Goal: Task Accomplishment & Management: Complete application form

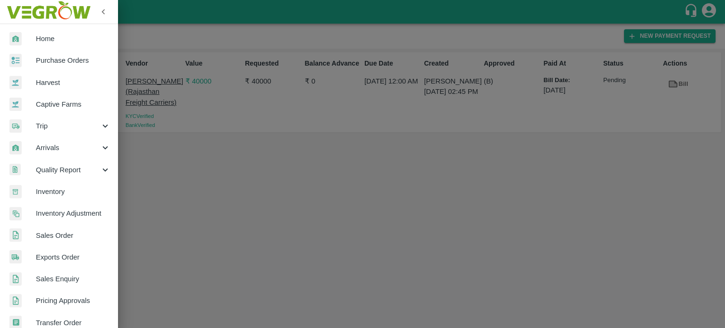
scroll to position [210, 0]
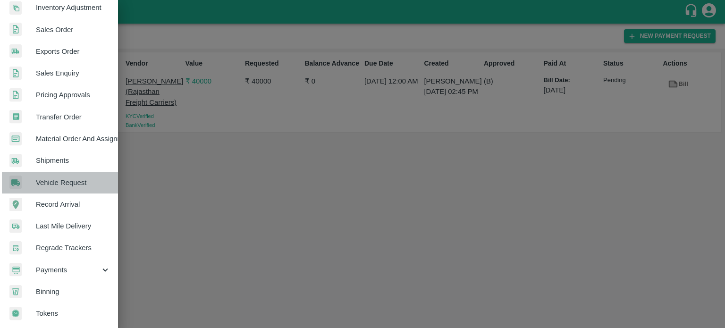
click at [66, 183] on span "Vehicle Request" at bounding box center [73, 182] width 75 height 10
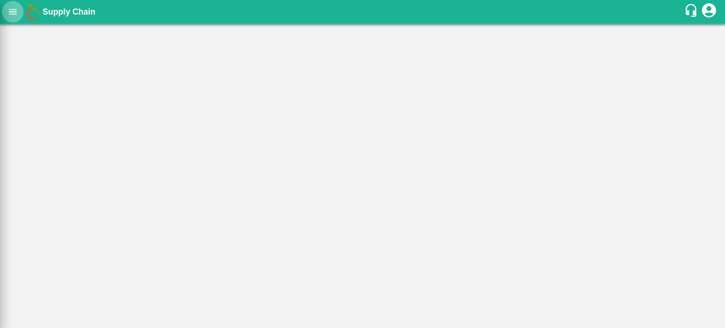
scroll to position [206, 0]
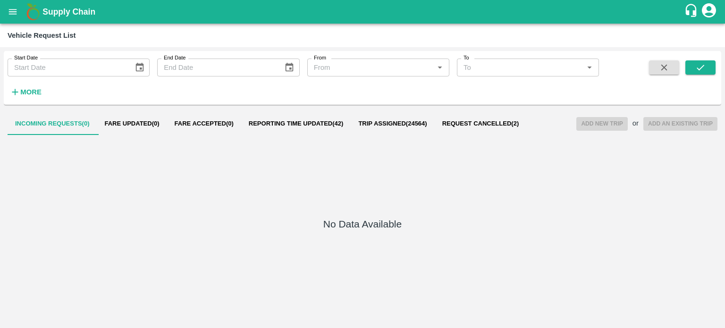
drag, startPoint x: 311, startPoint y: 111, endPoint x: 308, endPoint y: 125, distance: 14.1
click at [308, 125] on div "Incoming Requests ( 0 ) Fare Updated ( 0 ) Fare Accepted ( 0 ) Reporting Time U…" at bounding box center [362, 217] width 717 height 216
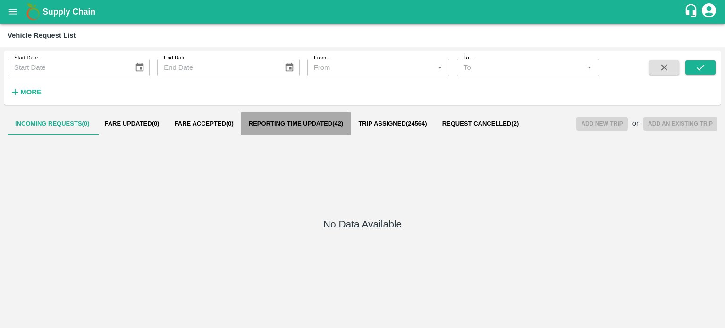
click at [308, 125] on span "Reporting Time Updated ( 42 )" at bounding box center [296, 124] width 95 height 8
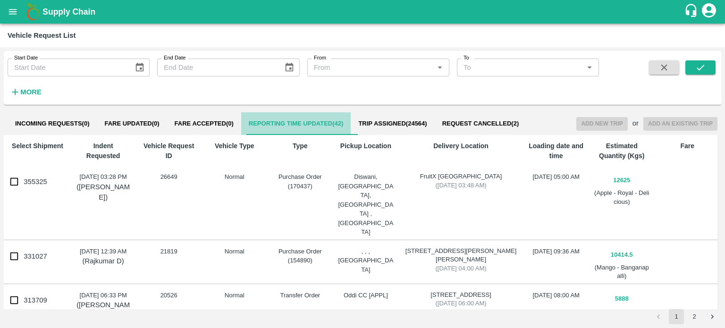
click at [296, 131] on button "Reporting Time Updated ( 42 )" at bounding box center [296, 123] width 110 height 23
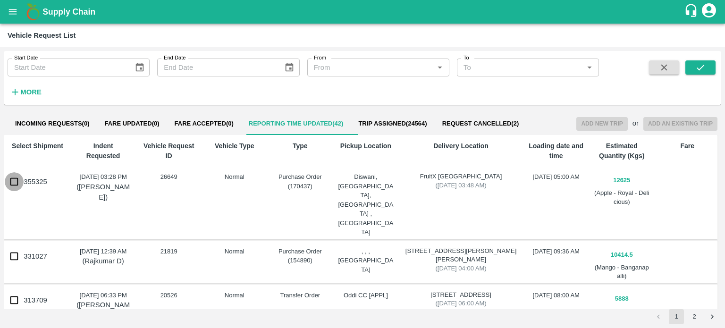
click at [13, 181] on input "355325" at bounding box center [14, 181] width 19 height 19
checkbox input "true"
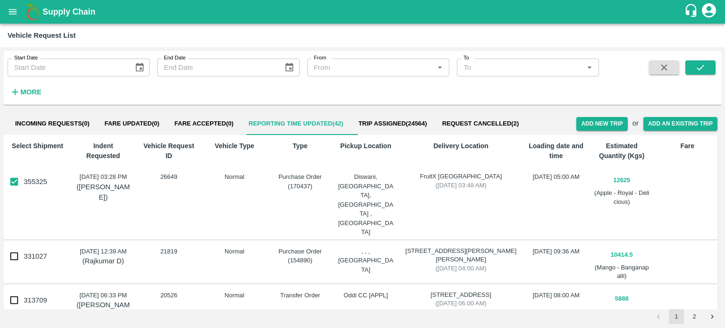
scroll to position [0, 0]
click at [589, 125] on button "Add New Trip" at bounding box center [601, 124] width 51 height 14
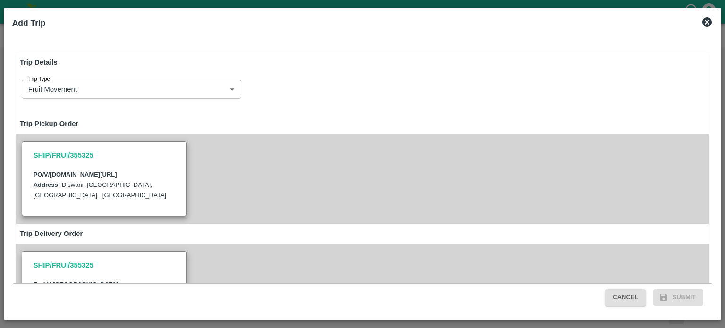
type input "12625"
type input "Normal"
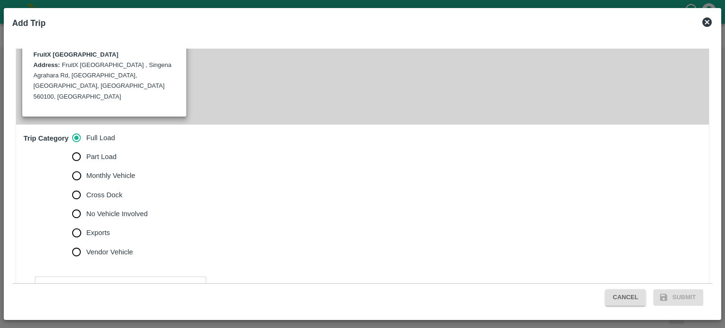
scroll to position [328, 0]
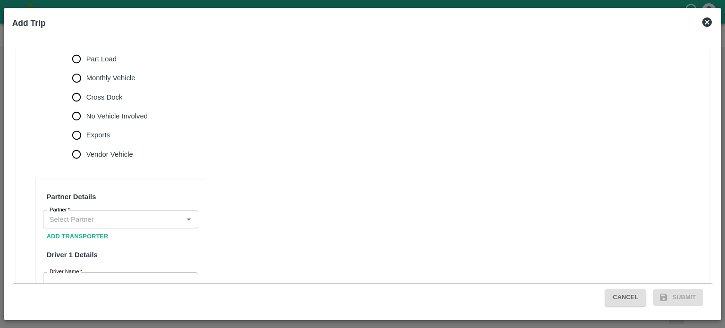
click at [111, 210] on div "Partner" at bounding box center [120, 219] width 155 height 18
click at [54, 213] on input "Partner   *" at bounding box center [113, 219] width 134 height 12
click at [91, 221] on div "M/s Dev Bhoomi Transport Co.-Mehandli, Shimla-8881000037(Transporter)" at bounding box center [120, 223] width 140 height 21
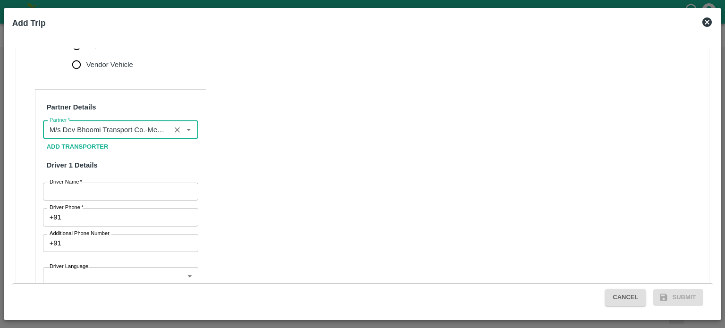
scroll to position [417, 0]
type input "M/s Dev Bhoomi Transport Co.-Mehandli, Shimla-8881000037(Transporter)"
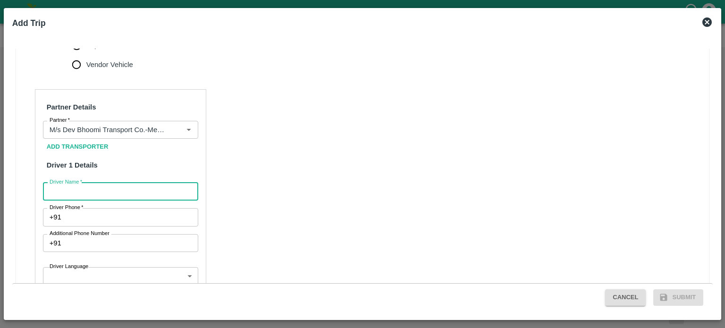
click at [123, 183] on input "Driver Name   *" at bounding box center [120, 192] width 155 height 18
type input "RAKESH"
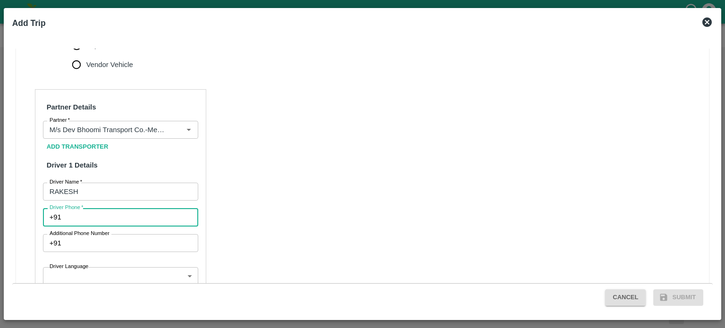
click at [76, 208] on input "Driver Phone   *" at bounding box center [131, 217] width 133 height 18
type input "9770063353"
click at [255, 212] on div "Partner Details Partner   * Partner Add Transporter Driver 1 Details Driver Nam…" at bounding box center [362, 315] width 693 height 474
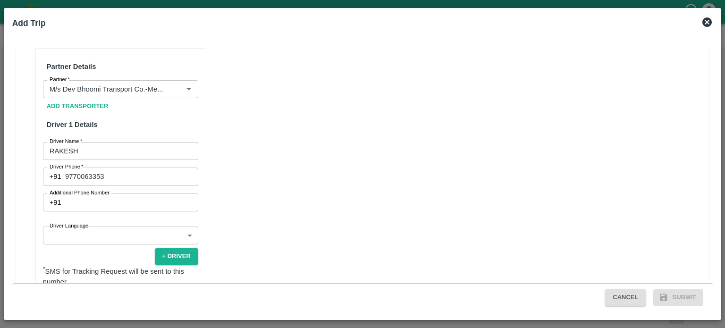
scroll to position [462, 0]
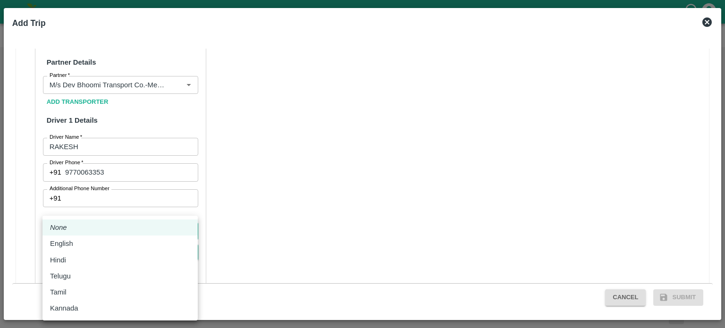
click at [75, 214] on body "Supply Chain Vehicle Request List Start Date Start Date End Date End Date From …" at bounding box center [362, 164] width 725 height 328
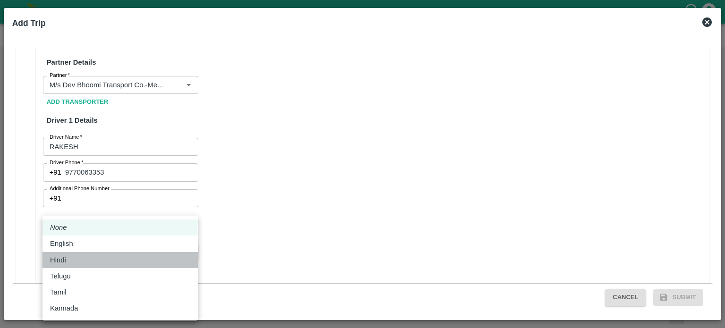
click at [64, 256] on p "Hindi" at bounding box center [58, 260] width 16 height 10
type input "hi"
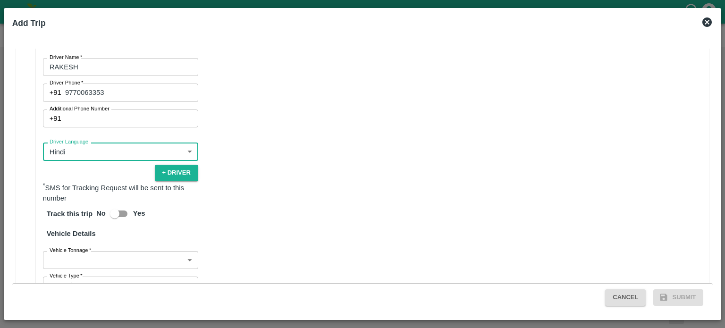
scroll to position [542, 0]
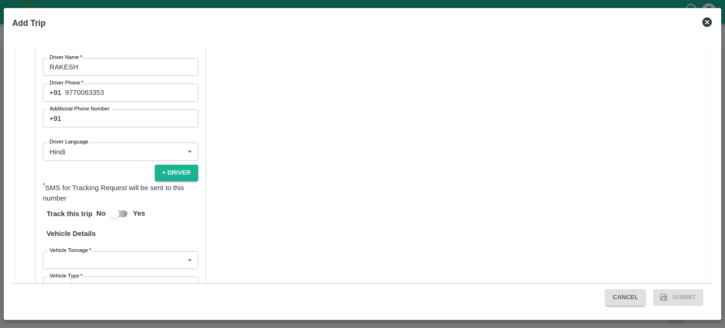
click at [123, 205] on input "Yes" at bounding box center [115, 214] width 54 height 18
checkbox input "true"
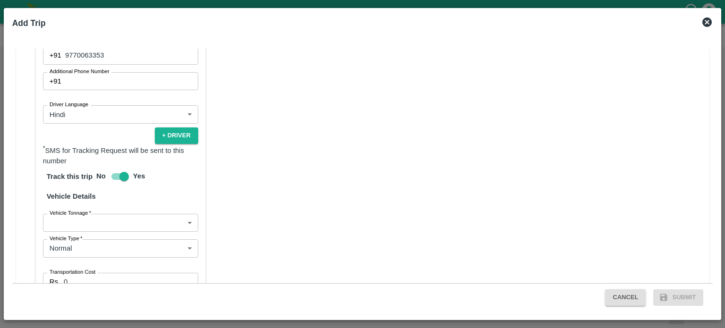
scroll to position [580, 0]
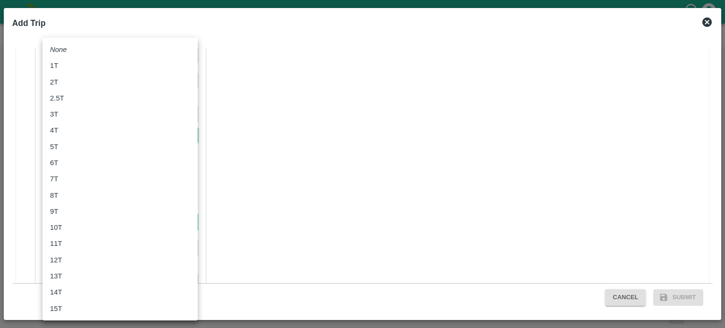
click at [94, 200] on body "Supply Chain Vehicle Request List Start Date Start Date End Date End Date From …" at bounding box center [362, 164] width 725 height 328
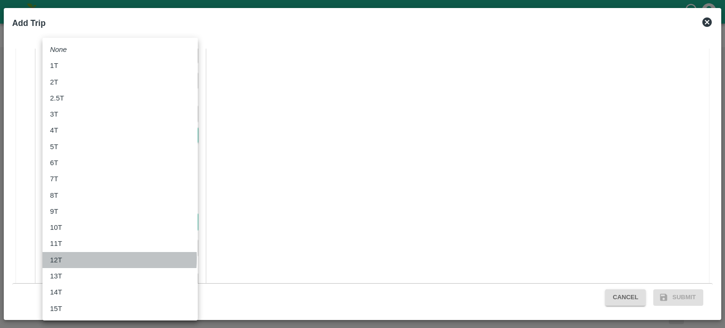
click at [62, 258] on div "12T" at bounding box center [58, 260] width 17 height 10
type input "12000"
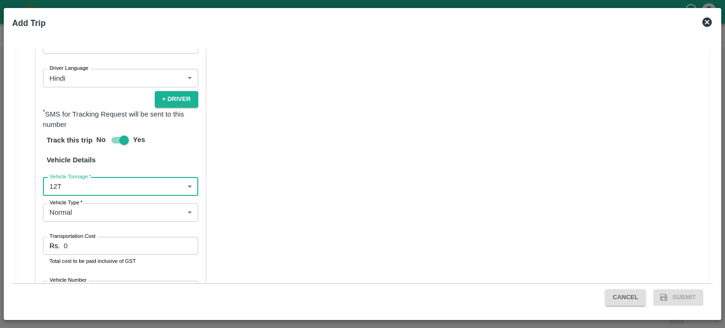
scroll to position [617, 0]
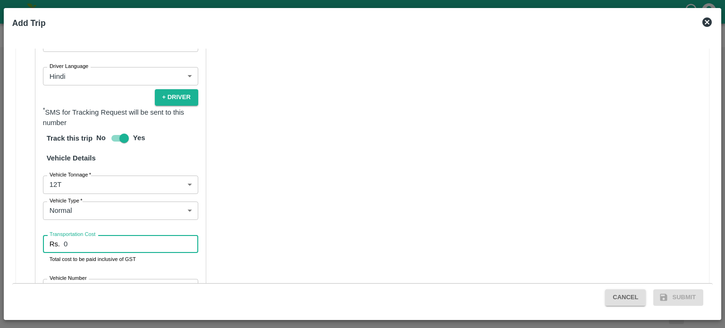
click at [76, 235] on input "0" at bounding box center [131, 244] width 134 height 18
click at [68, 235] on input "0121200" at bounding box center [131, 244] width 134 height 18
click at [68, 235] on input "121200" at bounding box center [131, 244] width 134 height 18
type input "121200"
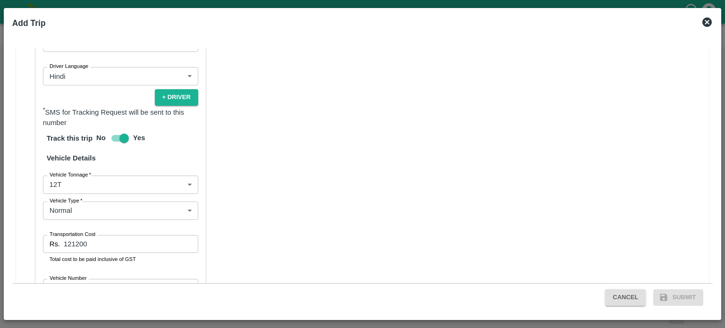
click at [166, 244] on div "Partner Details Partner   * Partner Add Transporter Driver 1 Details Driver Nam…" at bounding box center [120, 115] width 171 height 453
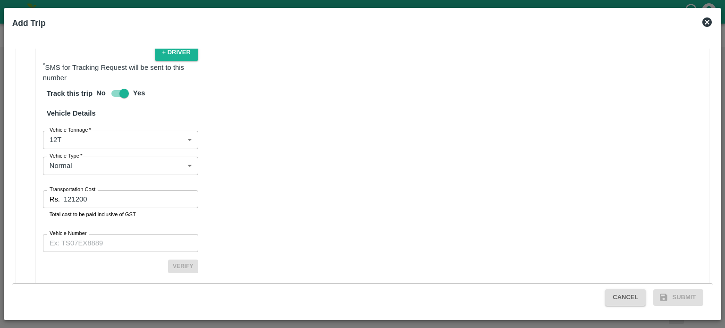
scroll to position [669, 0]
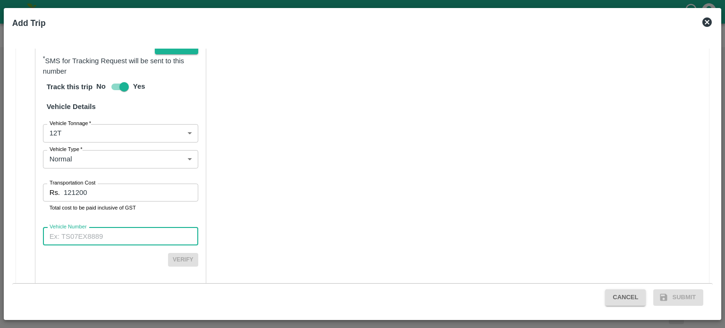
click at [98, 227] on input "Vehicle Number" at bounding box center [120, 236] width 155 height 18
type input "RJ11GD0427"
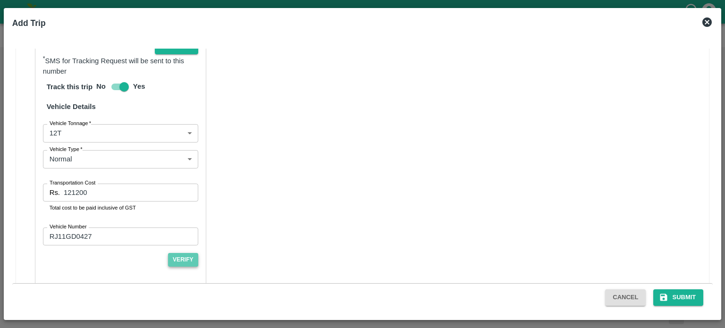
click at [177, 253] on button "Verify" at bounding box center [183, 260] width 30 height 14
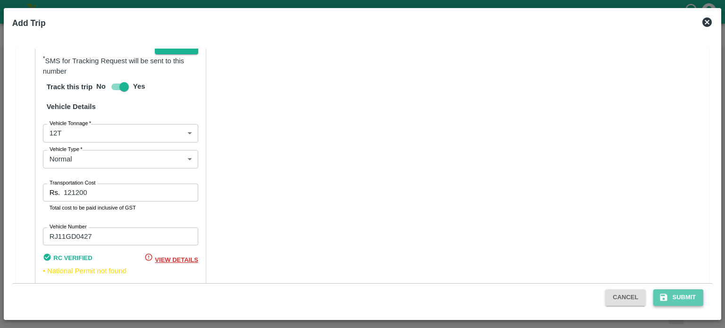
click at [682, 296] on button "Submit" at bounding box center [678, 297] width 50 height 17
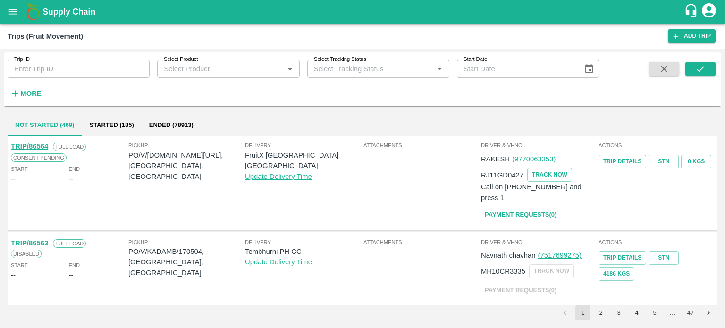
click at [357, 195] on div "Delivery FruitX [GEOGRAPHIC_DATA] [GEOGRAPHIC_DATA] Update Delivery Time" at bounding box center [303, 183] width 117 height 84
click at [529, 207] on link "Payment Requests( 0 )" at bounding box center [520, 215] width 79 height 17
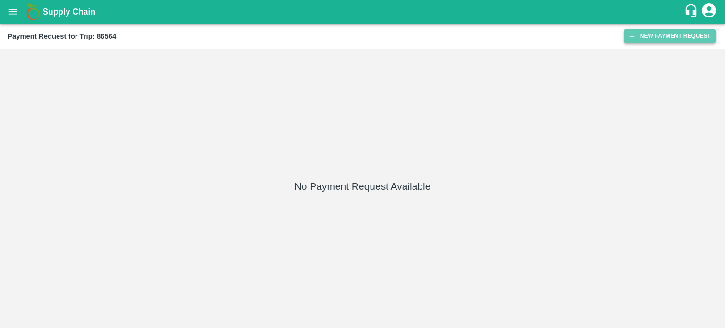
click at [649, 32] on button "New Payment Request" at bounding box center [670, 36] width 92 height 14
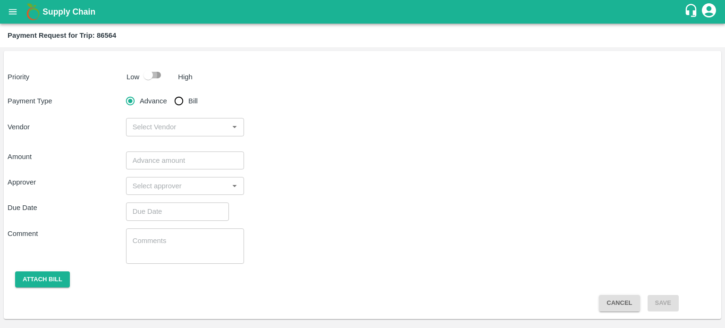
click at [158, 72] on input "checkbox" at bounding box center [148, 75] width 54 height 18
checkbox input "true"
click at [177, 97] on input "Bill" at bounding box center [178, 101] width 19 height 19
radio input "true"
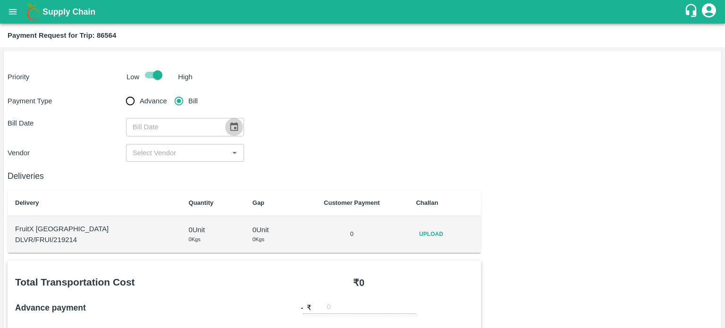
click at [229, 123] on icon "Choose date" at bounding box center [234, 127] width 10 height 10
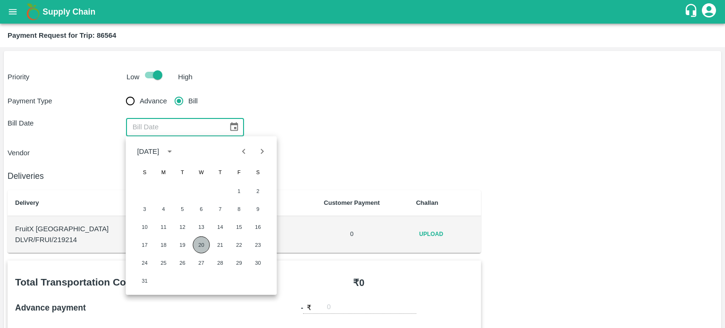
click at [204, 242] on button "20" at bounding box center [201, 244] width 17 height 17
type input "20/08/2025"
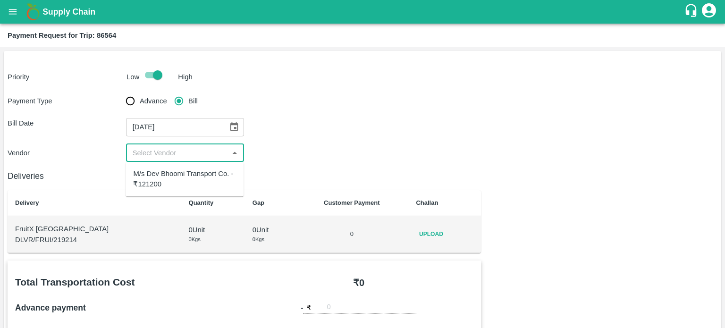
drag, startPoint x: 162, startPoint y: 152, endPoint x: 152, endPoint y: 178, distance: 27.8
click at [152, 178] on body "Supply Chain Payment Request for Trip: 86564 Priority Low High Payment Type Adv…" at bounding box center [362, 164] width 725 height 328
click at [152, 178] on div "M/s Dev Bhoomi Transport Co. - ₹121200" at bounding box center [184, 178] width 103 height 21
type input "M/s Dev Bhoomi Transport Co. - ₹121200"
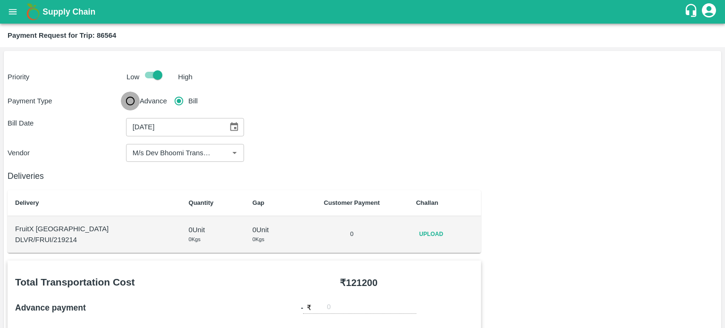
click at [129, 100] on input "Advance" at bounding box center [130, 101] width 19 height 19
radio input "true"
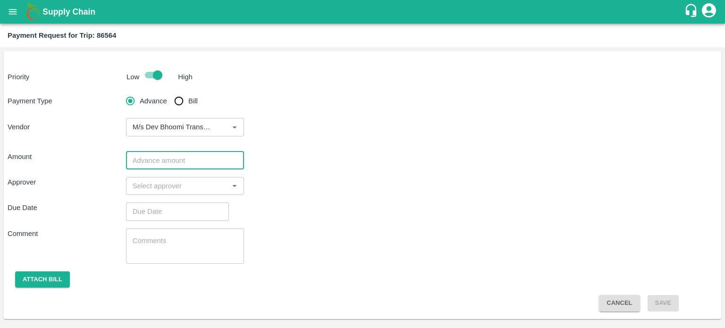
click at [174, 159] on input "number" at bounding box center [185, 160] width 118 height 18
type input "80000"
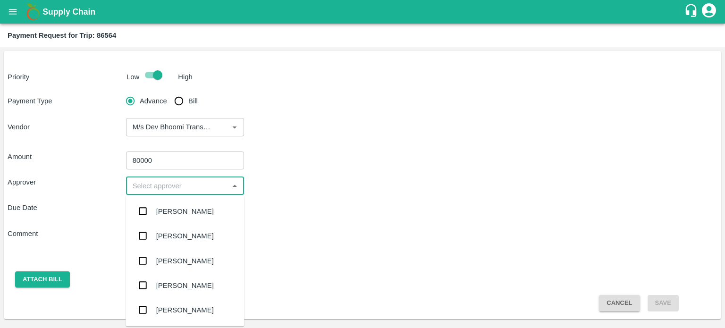
click at [177, 186] on input "input" at bounding box center [177, 186] width 97 height 12
type input "PAL"
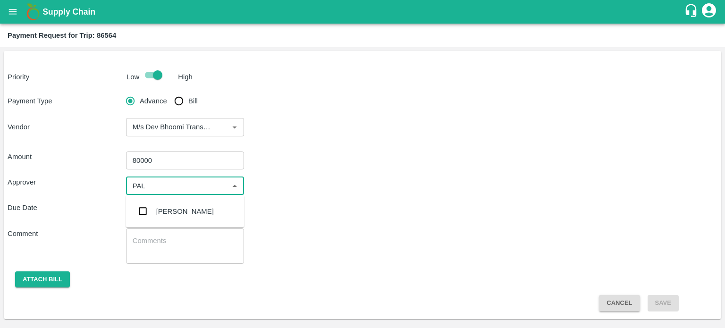
click at [180, 209] on div "Palwinder Singh" at bounding box center [185, 211] width 58 height 10
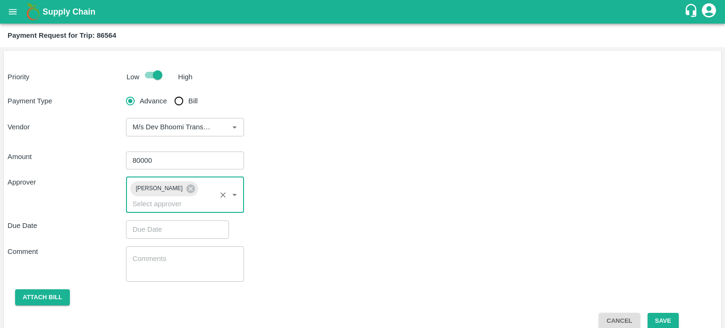
type input "DD/MM/YYYY hh:mm aa"
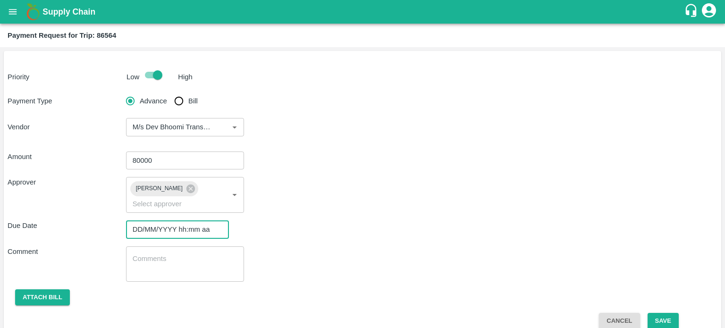
click at [189, 222] on input "DD/MM/YYYY hh:mm aa" at bounding box center [174, 229] width 96 height 18
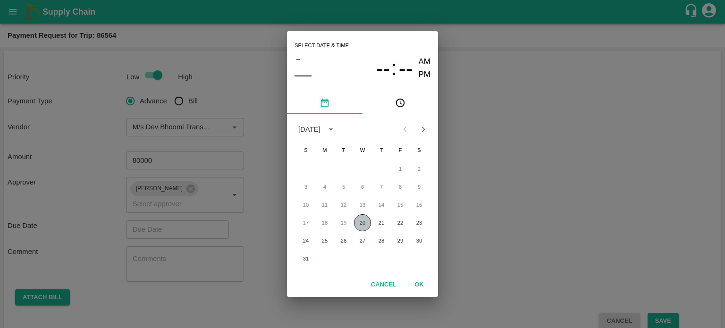
click at [365, 221] on button "20" at bounding box center [362, 222] width 17 height 17
type input "20/08/2025 12:00 AM"
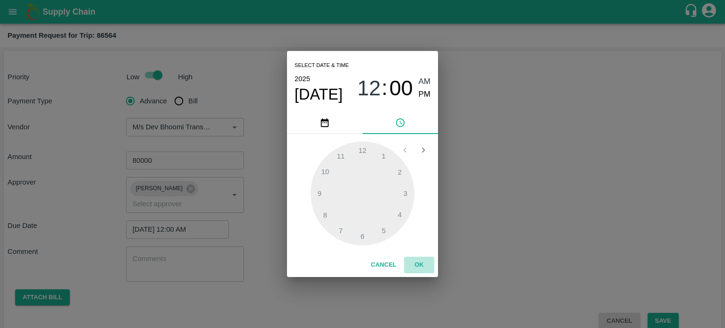
click at [415, 262] on button "OK" at bounding box center [419, 265] width 30 height 17
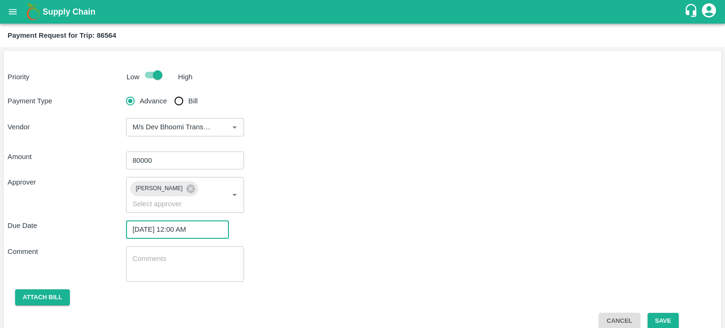
scroll to position [13, 0]
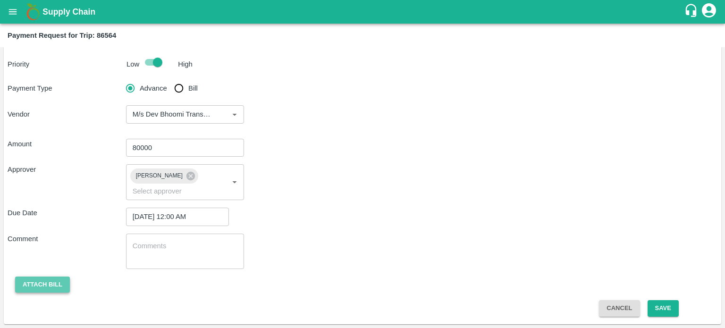
click at [48, 281] on button "Attach bill" at bounding box center [42, 285] width 55 height 17
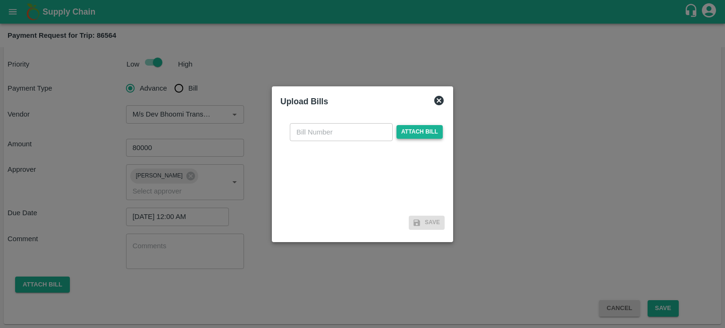
drag, startPoint x: 400, startPoint y: 123, endPoint x: 408, endPoint y: 130, distance: 11.0
click at [408, 130] on div "​ Attach bill" at bounding box center [366, 132] width 157 height 18
click at [408, 130] on span "Attach bill" at bounding box center [419, 132] width 46 height 14
click at [0, 0] on input "Attach bill" at bounding box center [0, 0] width 0 height 0
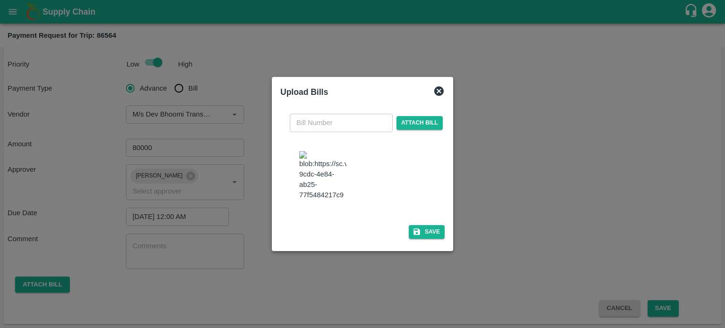
click at [330, 171] on img at bounding box center [322, 176] width 47 height 50
click at [323, 132] on input "text" at bounding box center [341, 123] width 103 height 18
type input "1022"
click at [432, 231] on button "Save" at bounding box center [427, 232] width 36 height 14
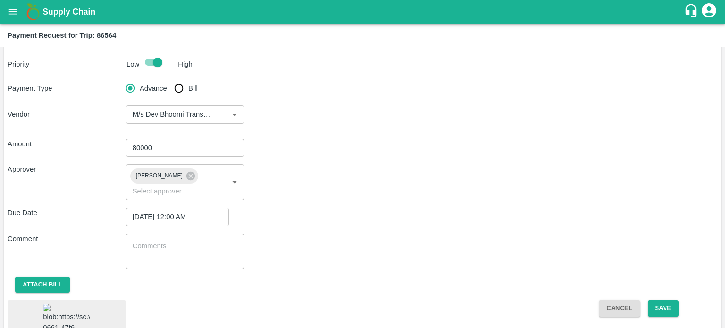
scroll to position [50, 0]
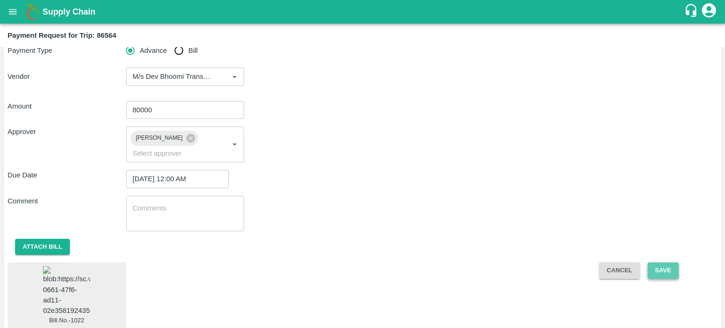
click at [654, 275] on button "Save" at bounding box center [662, 270] width 31 height 17
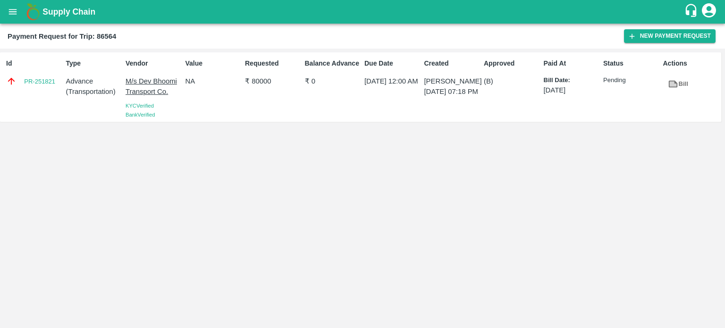
click at [143, 81] on p "M/s Dev Bhoomi Transport Co." at bounding box center [154, 86] width 56 height 21
click at [147, 85] on p "M/s Dev Bhoomi Transport Co." at bounding box center [154, 86] width 56 height 21
